Goal: Check status: Check status

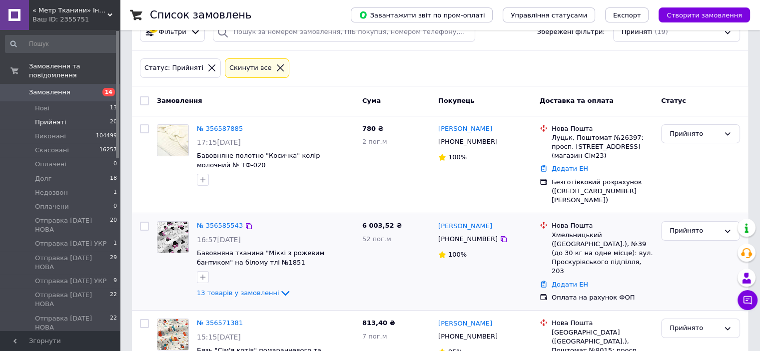
scroll to position [200, 0]
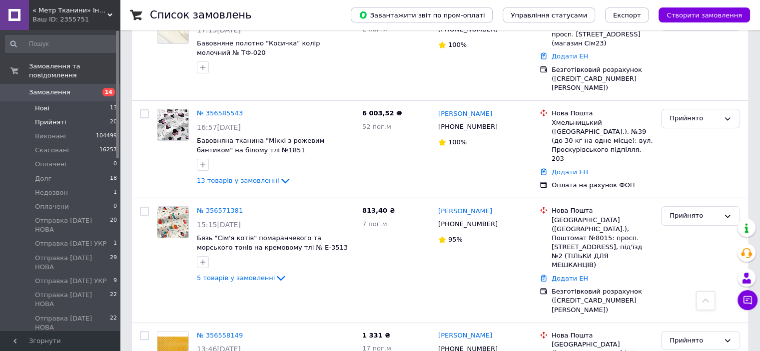
click at [37, 104] on span "Нові" at bounding box center [42, 108] width 14 height 9
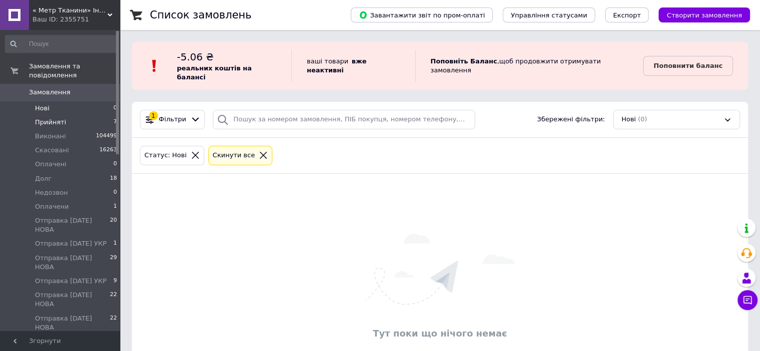
click at [37, 118] on span "Прийняті" at bounding box center [50, 122] width 31 height 9
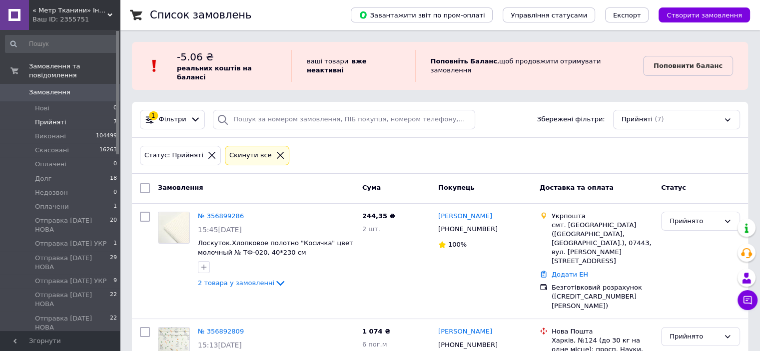
click at [54, 118] on span "Прийняті" at bounding box center [50, 122] width 31 height 9
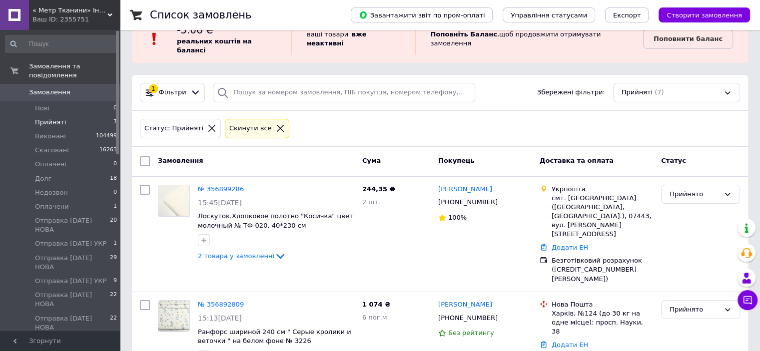
scroll to position [50, 0]
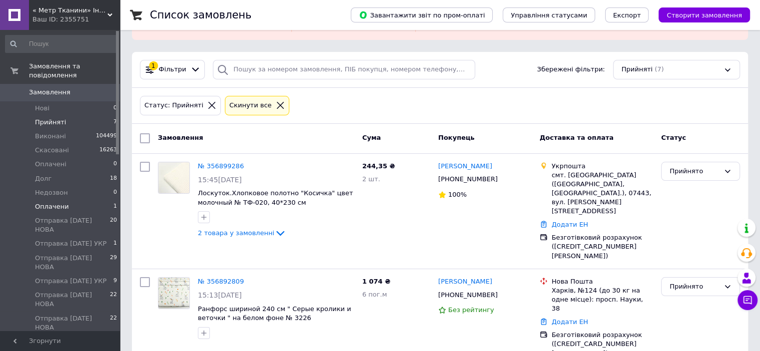
click at [46, 202] on span "Оплачени" at bounding box center [52, 206] width 34 height 9
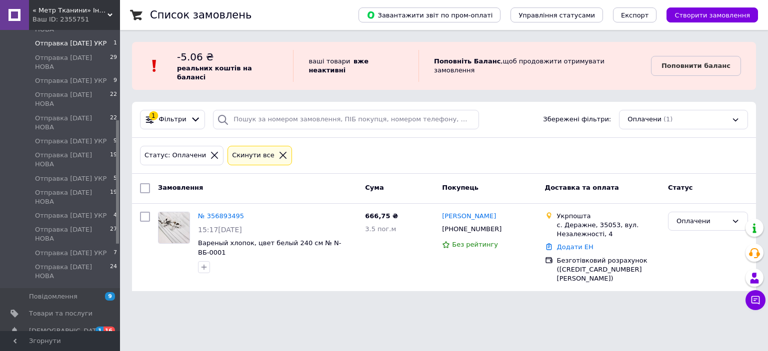
scroll to position [250, 0]
